Goal: Find specific page/section: Find specific page/section

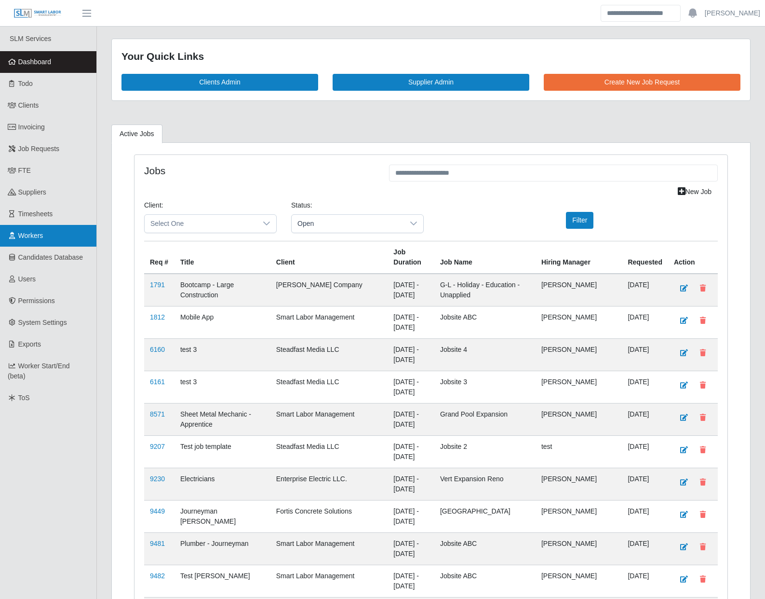
click at [43, 241] on link "Workers" at bounding box center [48, 236] width 96 height 22
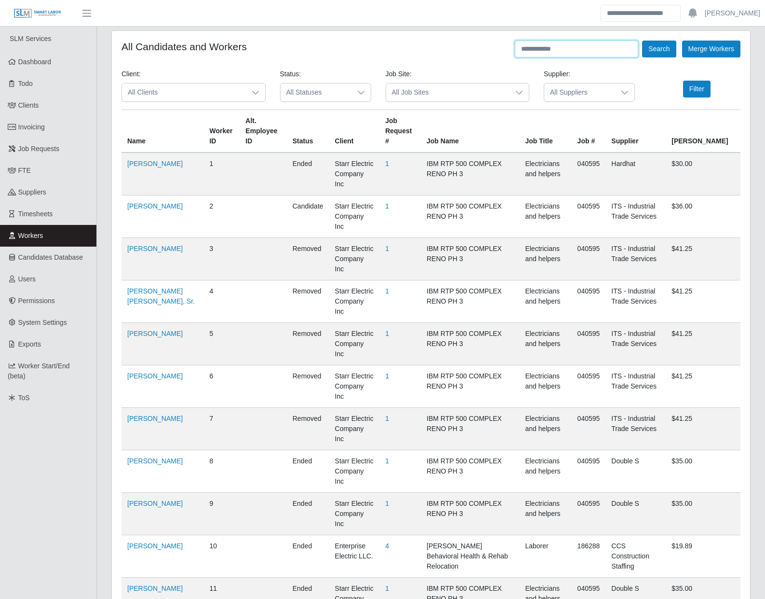
click at [617, 50] on input "text" at bounding box center [576, 49] width 123 height 17
type input "**********"
click at [642, 41] on button "Search" at bounding box center [659, 49] width 34 height 17
